Goal: Task Accomplishment & Management: Manage account settings

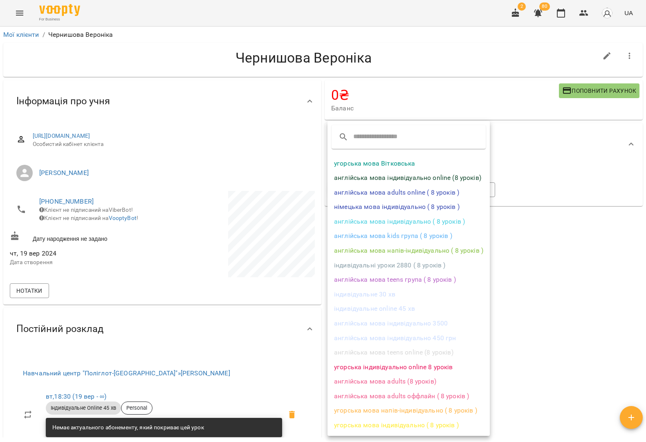
click at [580, 13] on div at bounding box center [323, 221] width 646 height 442
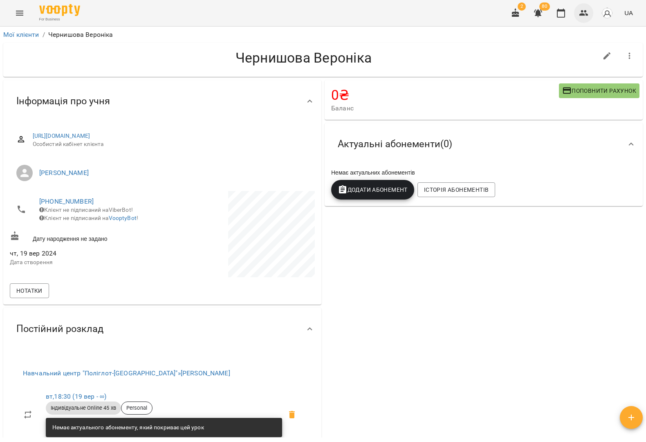
click at [583, 13] on icon "button" at bounding box center [584, 13] width 10 height 10
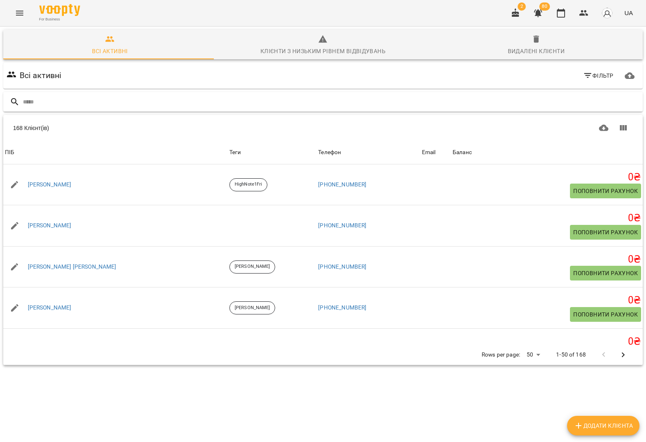
click at [125, 103] on input "text" at bounding box center [331, 101] width 616 height 13
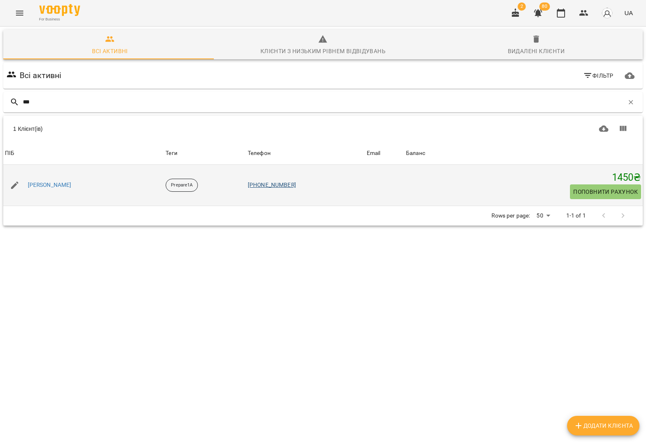
type input "***"
click at [267, 186] on link "[PHONE_NUMBER]" at bounding box center [272, 184] width 48 height 7
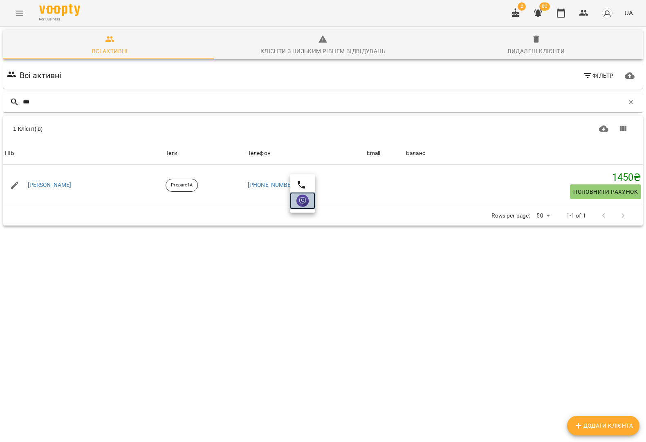
click at [301, 199] on img at bounding box center [302, 200] width 12 height 12
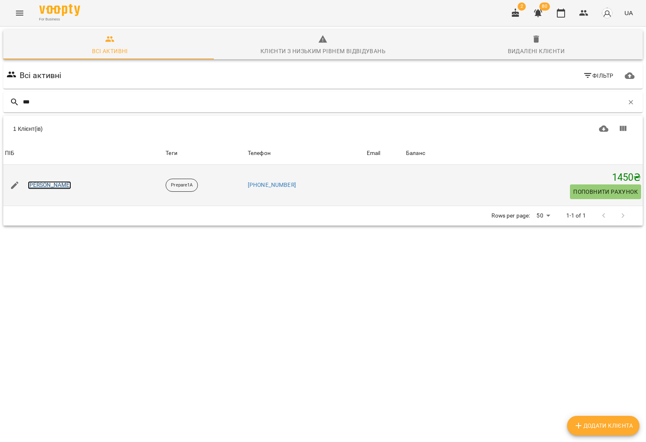
click at [42, 182] on link "[PERSON_NAME]" at bounding box center [50, 185] width 44 height 8
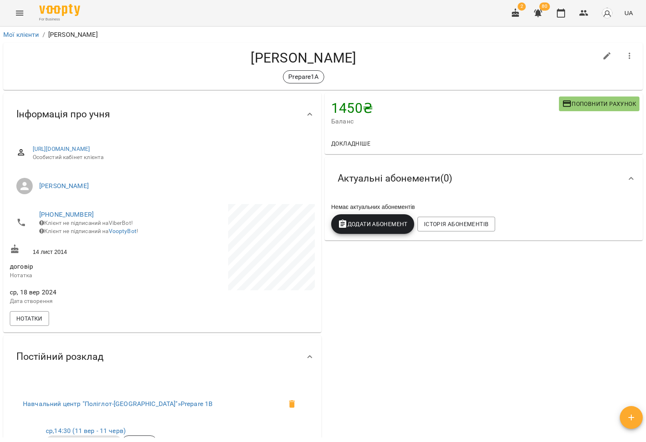
click at [634, 420] on icon "button" at bounding box center [631, 417] width 10 height 10
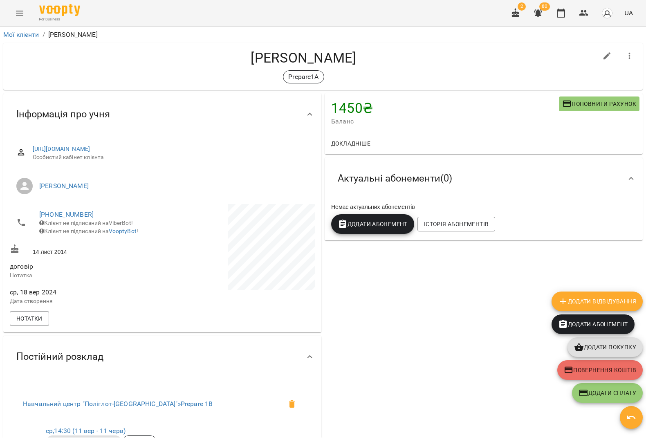
click at [587, 369] on span "Повернення коштів" at bounding box center [599, 370] width 72 height 10
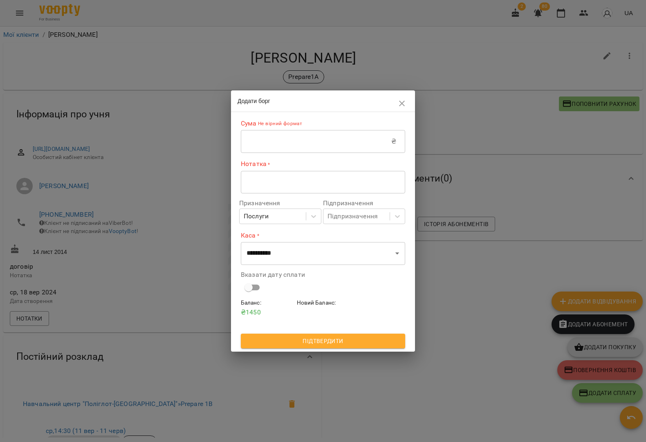
click at [280, 139] on input "text" at bounding box center [316, 141] width 150 height 23
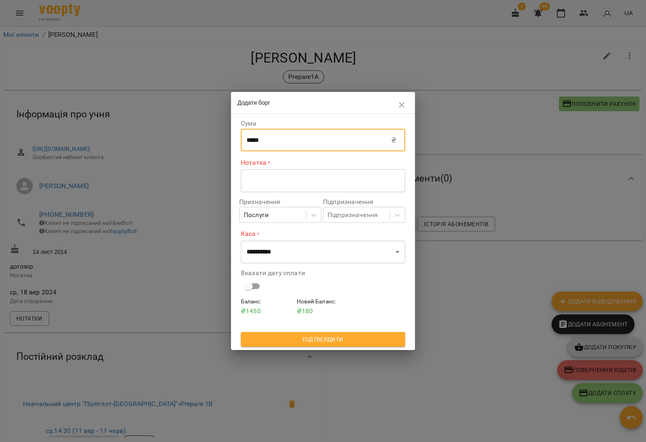
type input "*****"
click at [259, 184] on textarea at bounding box center [322, 180] width 153 height 8
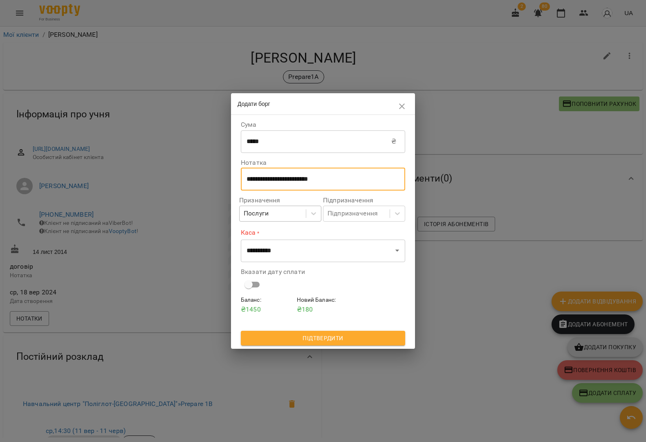
type textarea "**********"
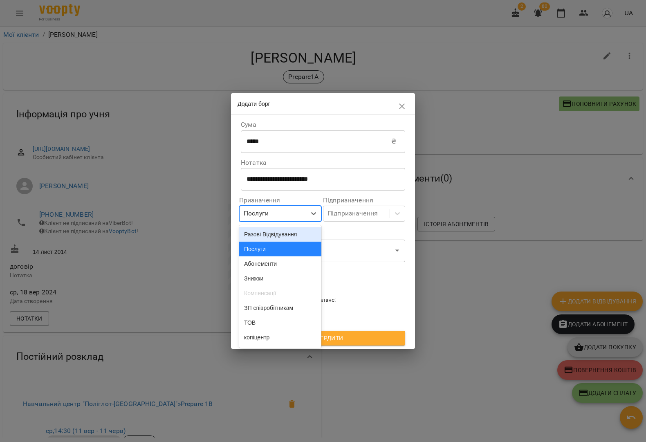
click at [293, 213] on div "Послуги" at bounding box center [272, 213] width 66 height 15
click at [286, 261] on div "Абонементи" at bounding box center [280, 263] width 82 height 15
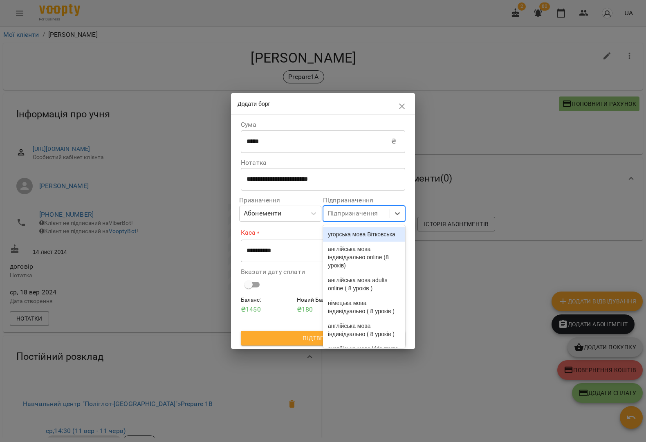
click at [352, 208] on div "Підпризначення" at bounding box center [356, 213] width 66 height 15
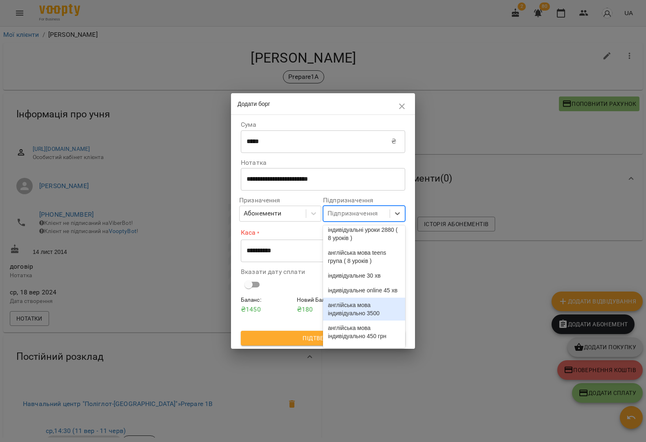
scroll to position [153, 0]
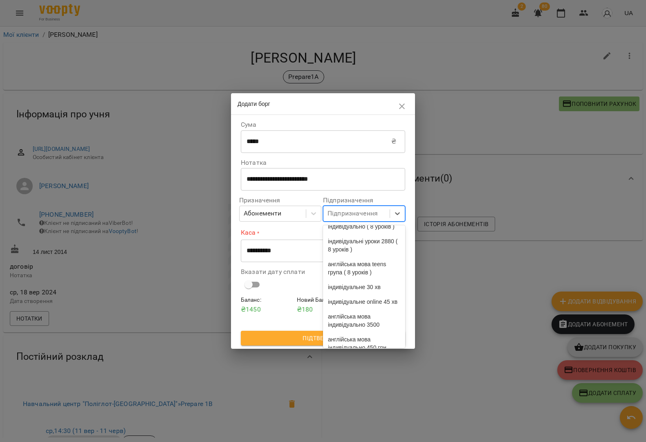
click at [362, 211] on div "англійська мова kids група ( 8 уроків )" at bounding box center [364, 199] width 82 height 23
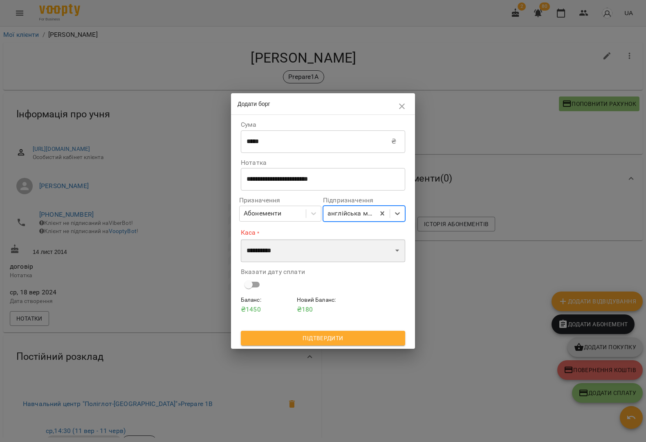
click at [299, 252] on select "**********" at bounding box center [323, 250] width 164 height 23
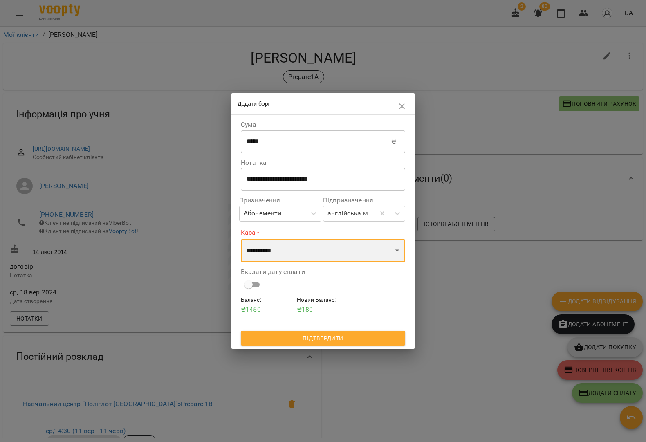
select select "****"
click at [241, 239] on select "**********" at bounding box center [323, 250] width 164 height 23
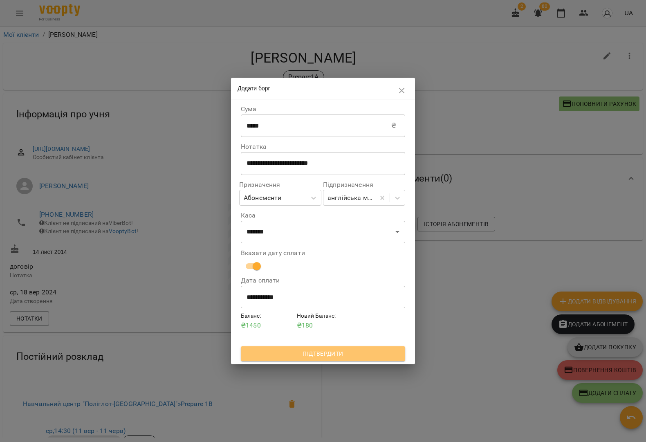
click at [319, 357] on span "Підтвердити" at bounding box center [322, 354] width 151 height 10
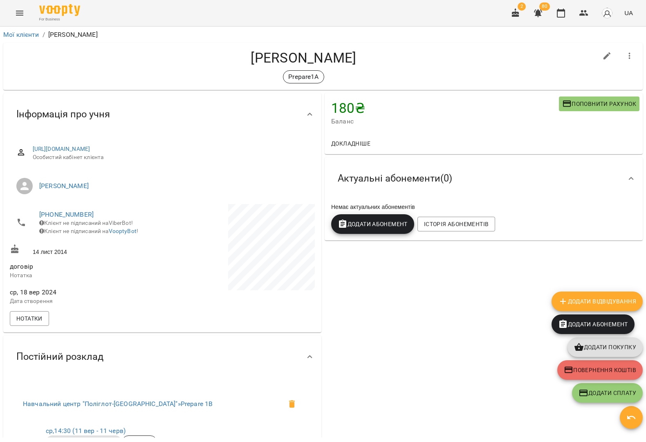
click at [375, 227] on span "Додати Абонемент" at bounding box center [372, 224] width 70 height 10
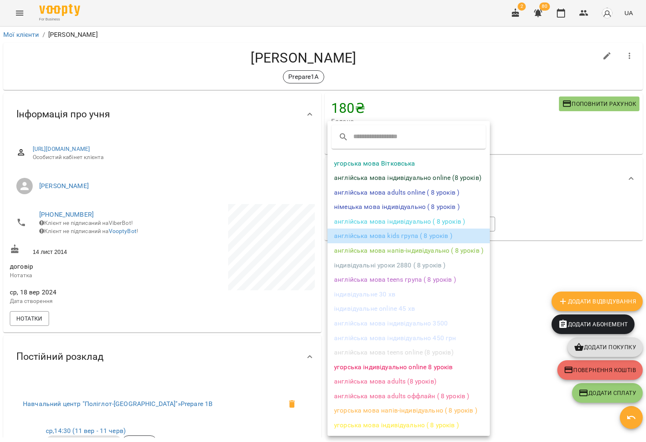
click at [385, 236] on li "англійська мова kids група ( 8 уроків )" at bounding box center [408, 235] width 162 height 15
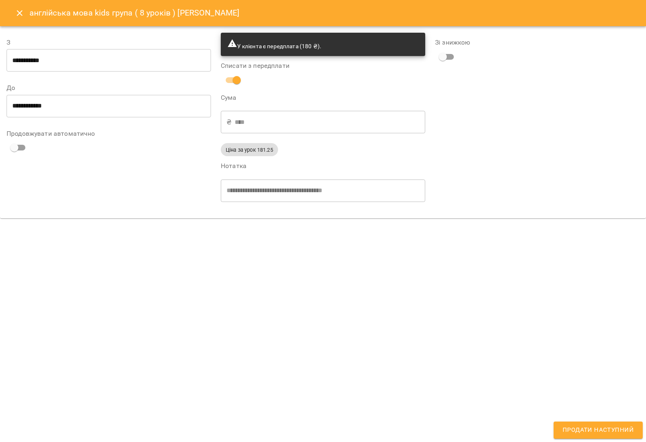
click at [572, 434] on span "Продати наступний" at bounding box center [597, 429] width 71 height 11
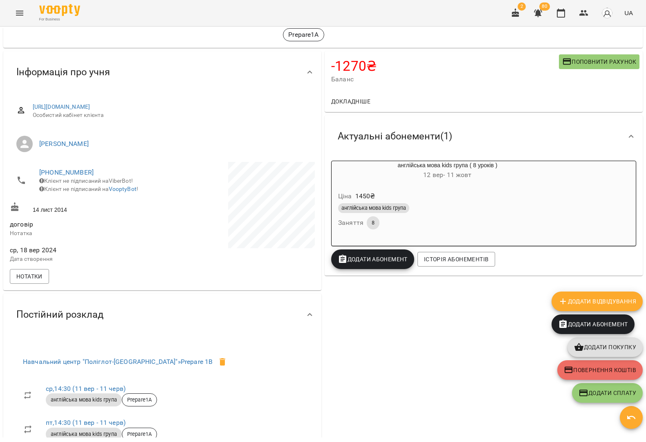
scroll to position [342, 0]
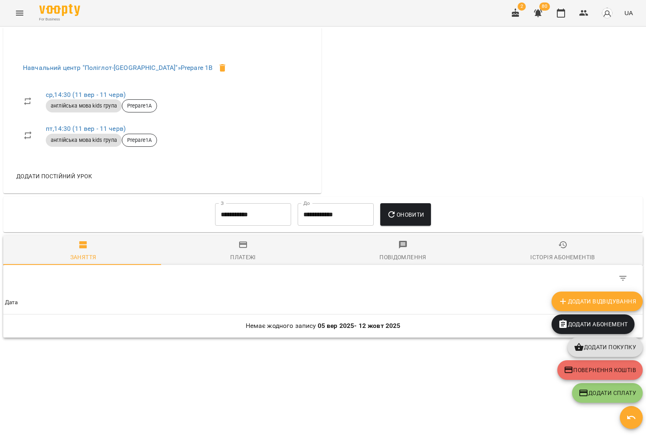
click at [231, 255] on div "Платежі" at bounding box center [243, 257] width 26 height 10
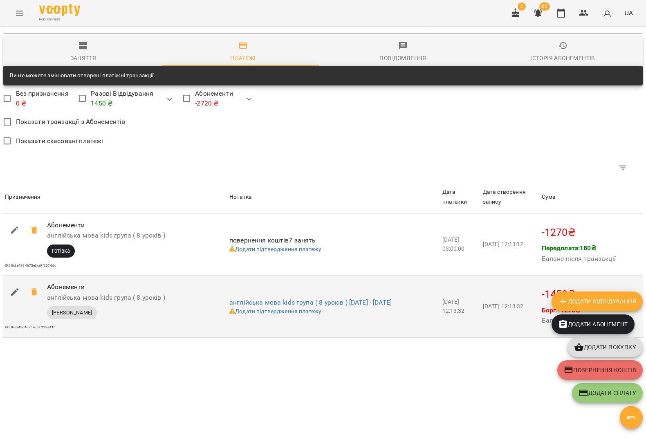
scroll to position [541, 0]
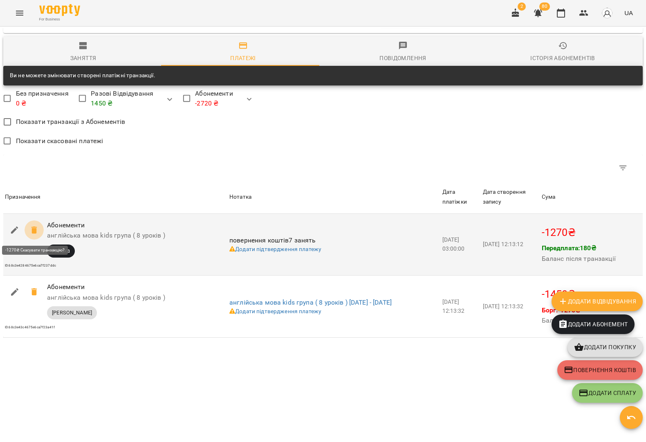
click at [31, 227] on icon at bounding box center [34, 230] width 10 height 10
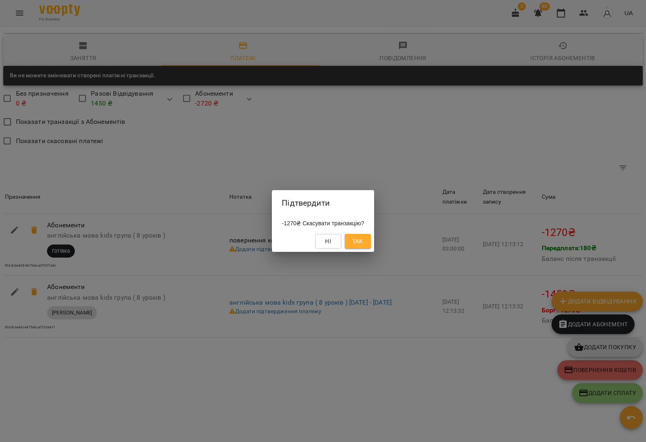
click at [370, 242] on button "Так" at bounding box center [357, 241] width 26 height 15
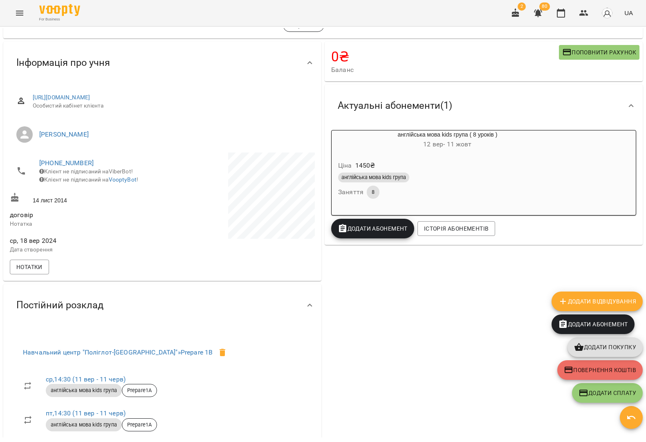
scroll to position [0, 0]
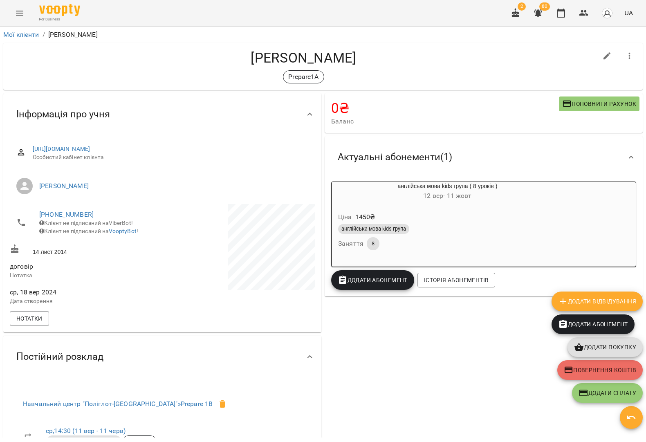
click at [454, 213] on div "Ціна 1450 ₴" at bounding box center [447, 217] width 222 height 15
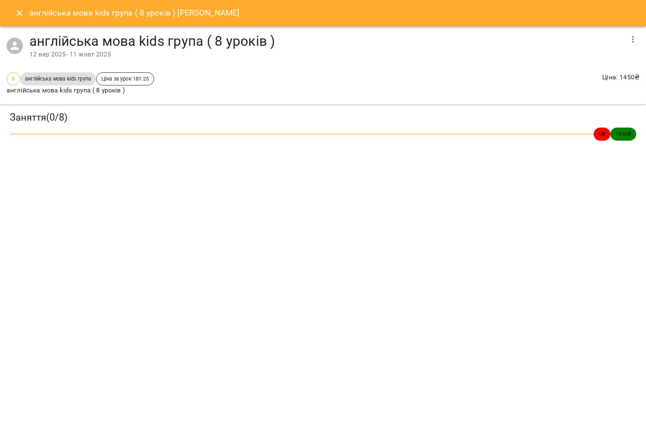
click at [20, 13] on icon "Close" at bounding box center [20, 13] width 10 height 10
